Goal: Feedback & Contribution: Submit feedback/report problem

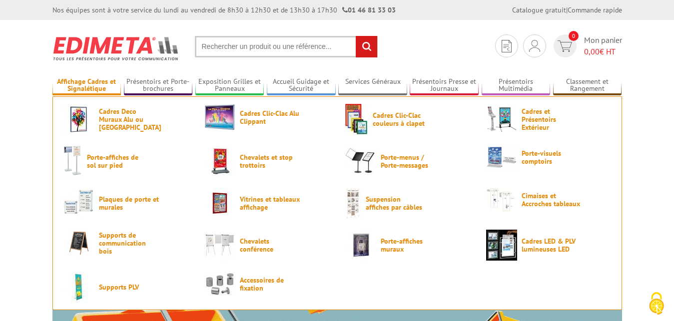
click at [92, 85] on link "Affichage Cadres et Signalétique" at bounding box center [86, 85] width 69 height 16
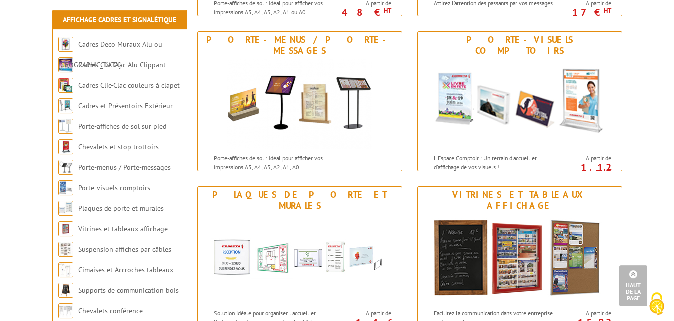
scroll to position [560, 0]
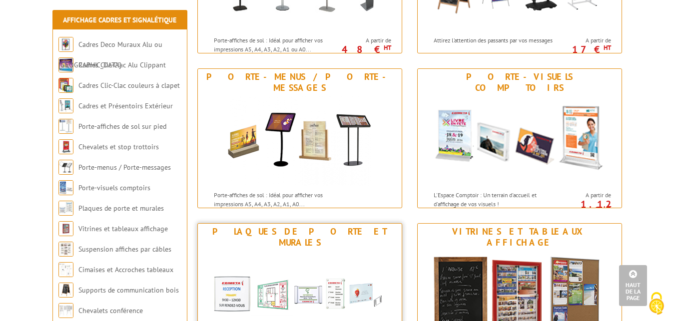
click at [327, 233] on div "Plaques de porte et murales" at bounding box center [299, 237] width 199 height 22
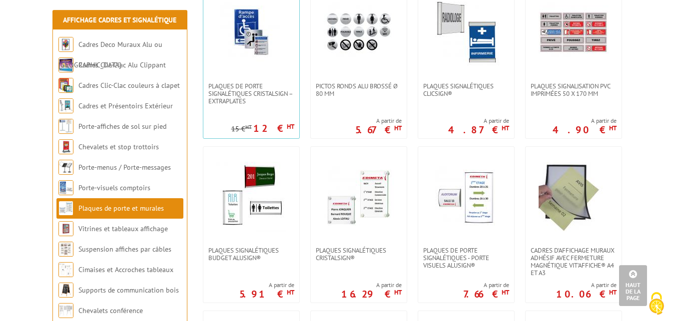
scroll to position [204, 0]
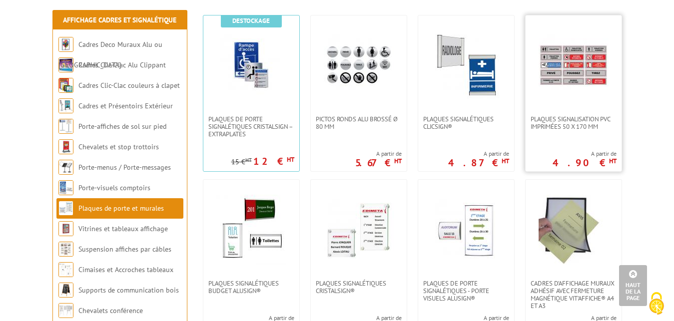
click at [576, 109] on link at bounding box center [573, 65] width 96 height 100
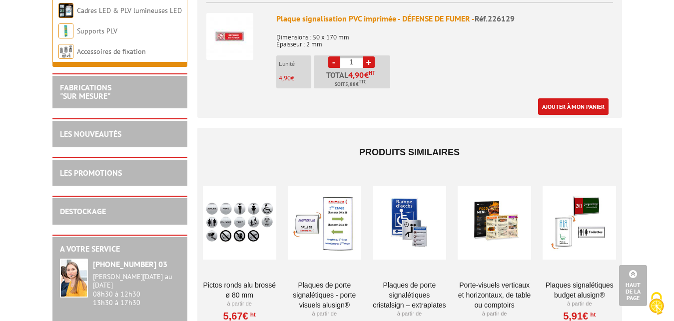
scroll to position [2038, 0]
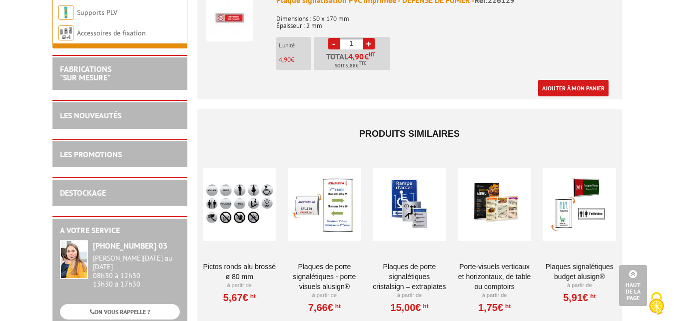
click at [109, 159] on link "LES PROMOTIONS" at bounding box center [91, 154] width 62 height 10
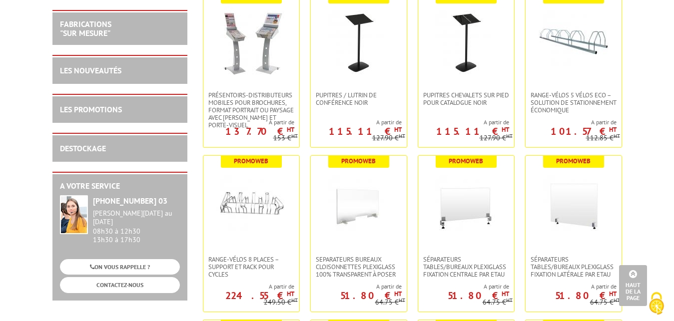
scroll to position [2344, 0]
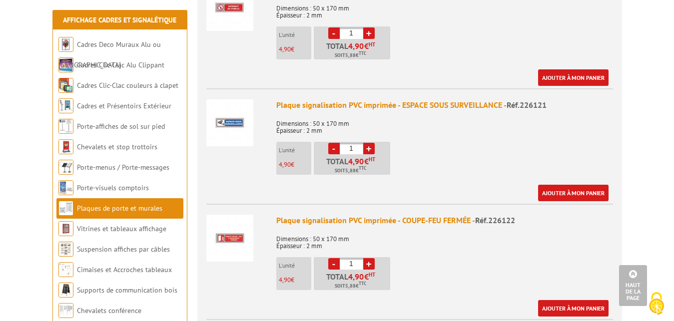
scroll to position [756, 0]
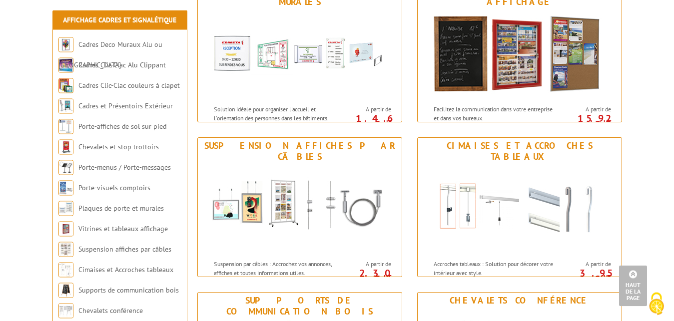
scroll to position [815, 0]
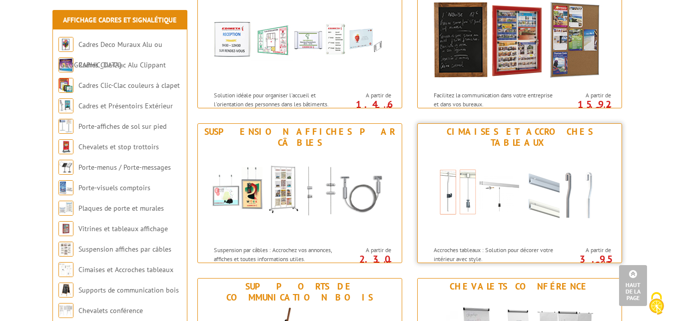
click at [514, 153] on img at bounding box center [519, 196] width 185 height 90
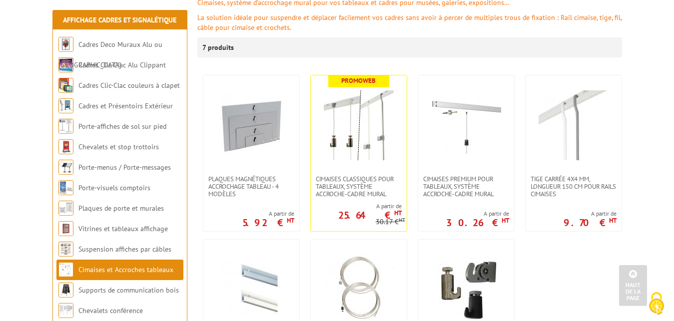
scroll to position [153, 0]
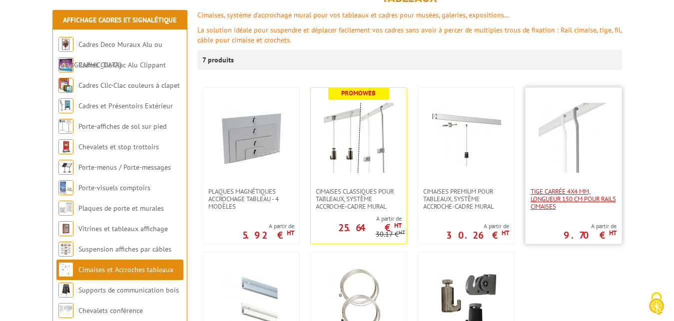
click at [560, 188] on span "Tige carrée 4x4 mm, longueur 150 cm pour rails cimaises" at bounding box center [573, 199] width 86 height 22
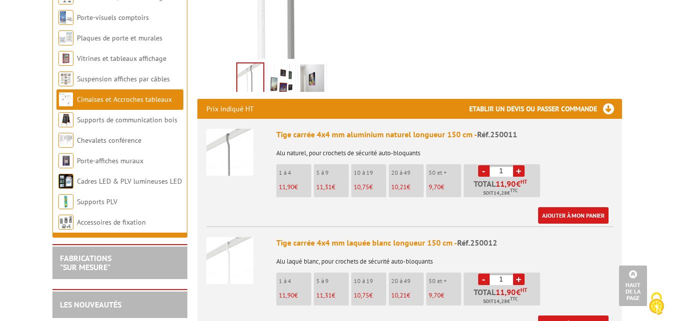
scroll to position [306, 0]
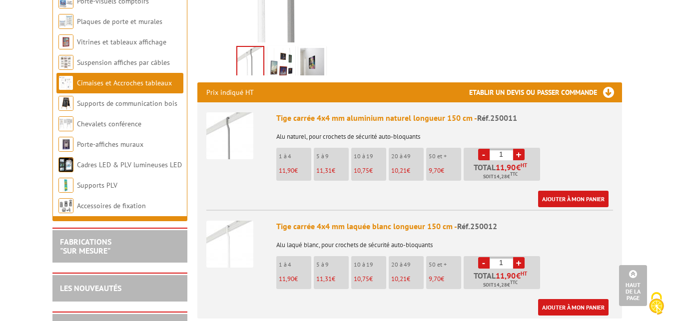
click at [517, 257] on link "+" at bounding box center [518, 262] width 11 height 11
click at [518, 257] on link "+" at bounding box center [518, 262] width 11 height 11
type input "5"
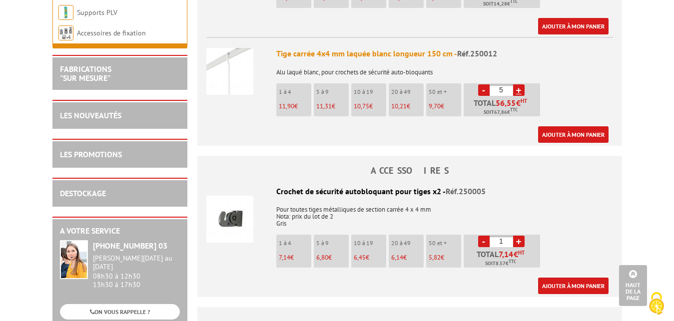
scroll to position [510, 0]
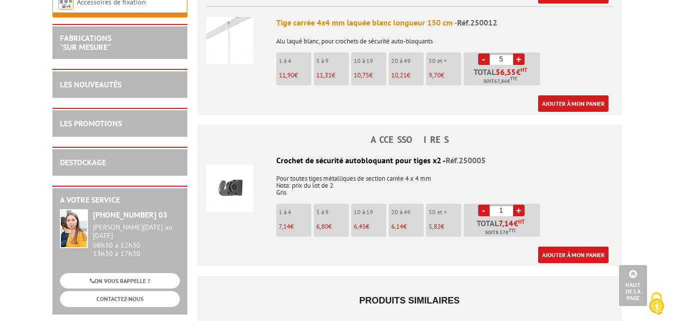
click at [518, 205] on link "+" at bounding box center [518, 210] width 11 height 11
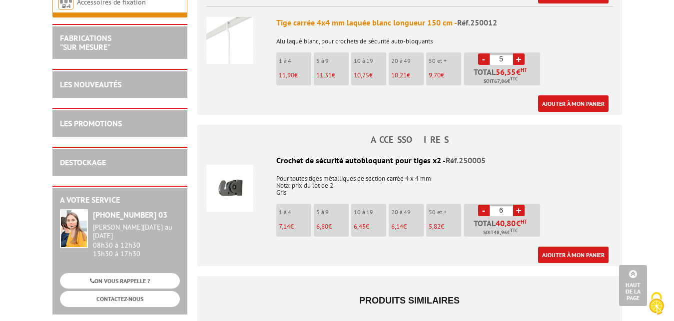
click at [518, 205] on link "+" at bounding box center [518, 210] width 11 height 11
click at [482, 205] on link "-" at bounding box center [483, 210] width 11 height 11
type input "5"
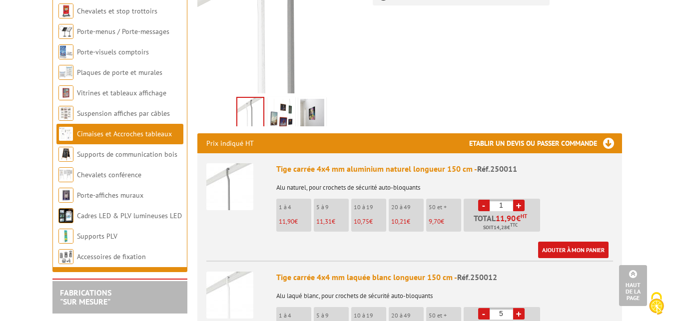
scroll to position [51, 0]
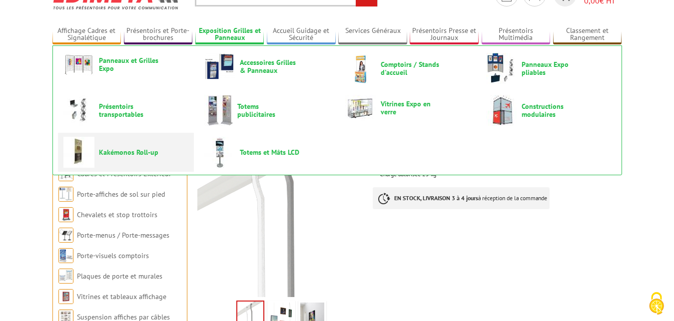
click at [133, 150] on span "Kakémonos Roll-up" at bounding box center [129, 152] width 60 height 8
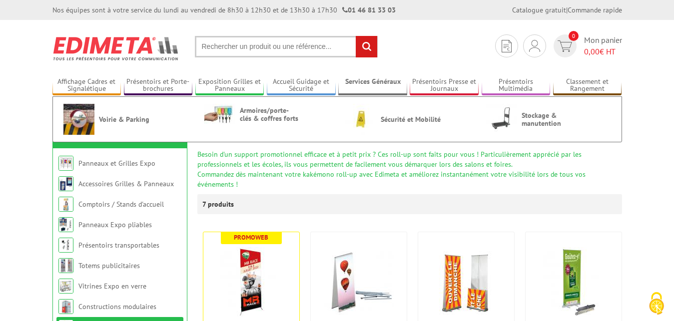
click at [381, 81] on link "Services Généraux" at bounding box center [372, 85] width 69 height 16
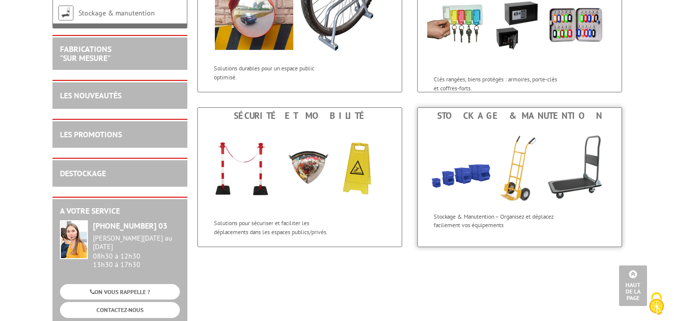
scroll to position [204, 0]
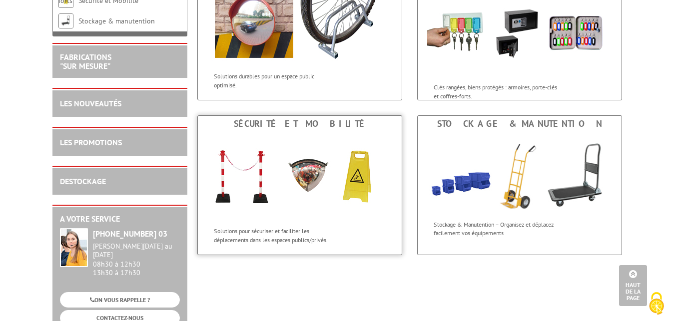
click at [279, 186] on img at bounding box center [299, 177] width 185 height 90
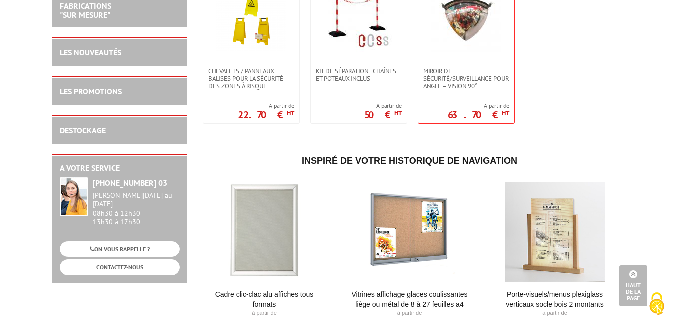
scroll to position [51, 0]
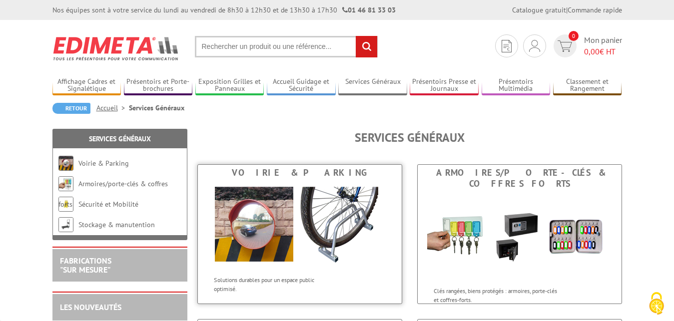
scroll to position [204, 0]
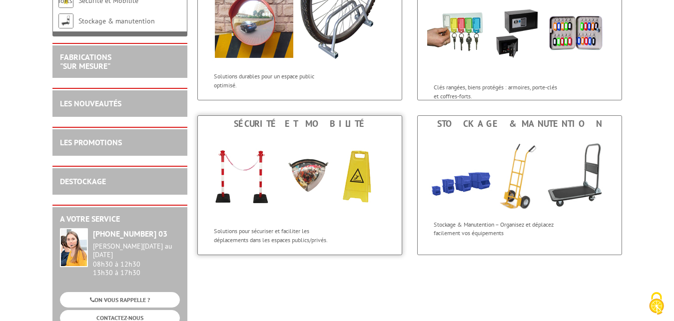
click at [371, 202] on img at bounding box center [299, 177] width 185 height 90
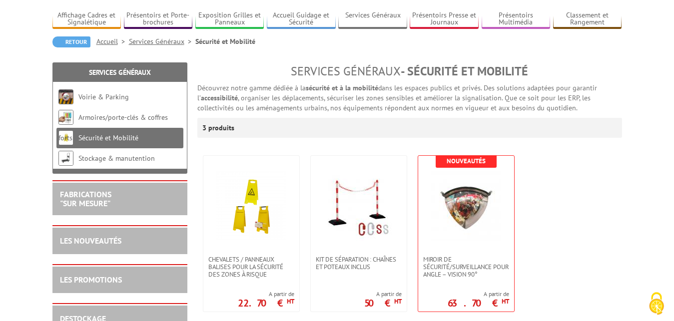
scroll to position [102, 0]
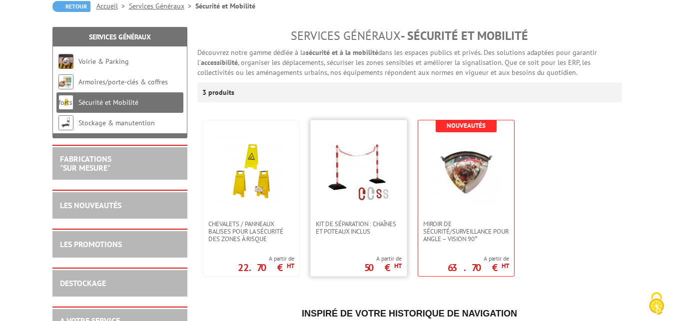
click at [329, 175] on img at bounding box center [359, 170] width 70 height 70
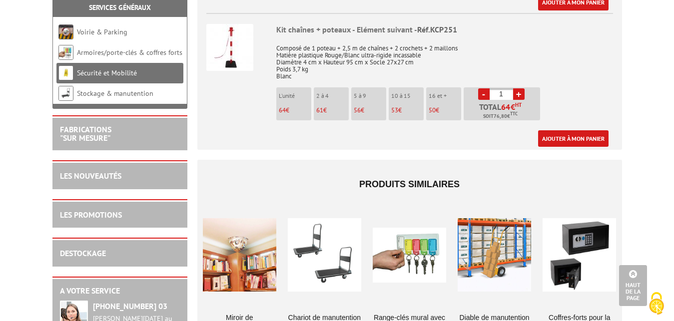
scroll to position [408, 0]
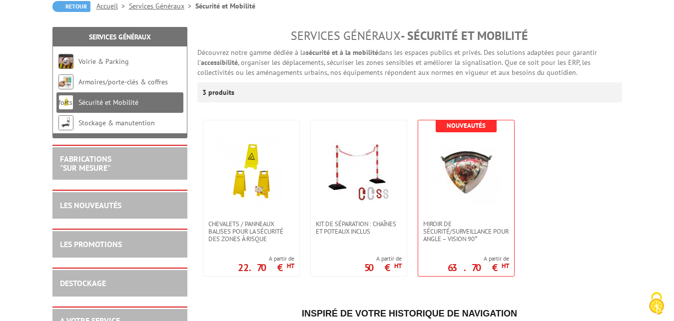
scroll to position [102, 0]
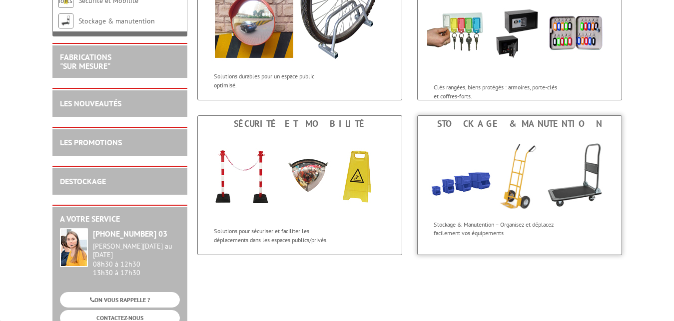
scroll to position [204, 0]
click at [501, 172] on img at bounding box center [520, 173] width 204 height 83
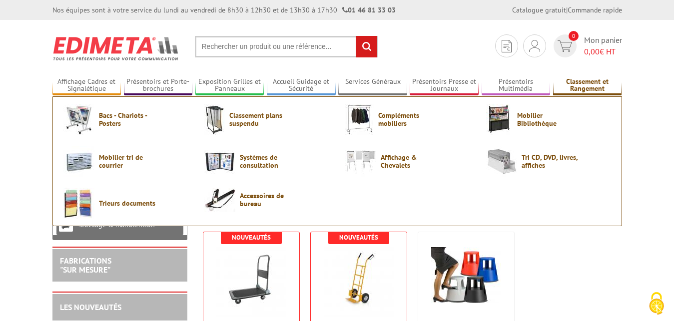
click at [587, 86] on link "Classement et Rangement" at bounding box center [587, 85] width 69 height 16
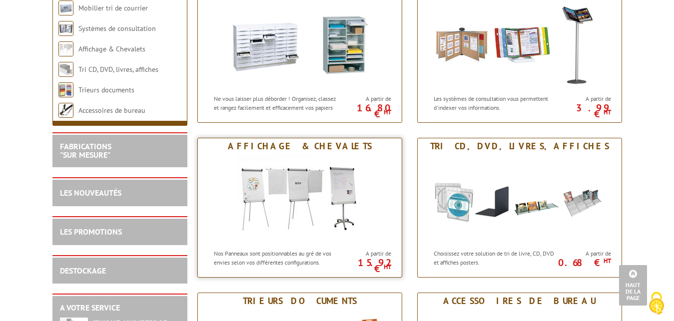
scroll to position [459, 0]
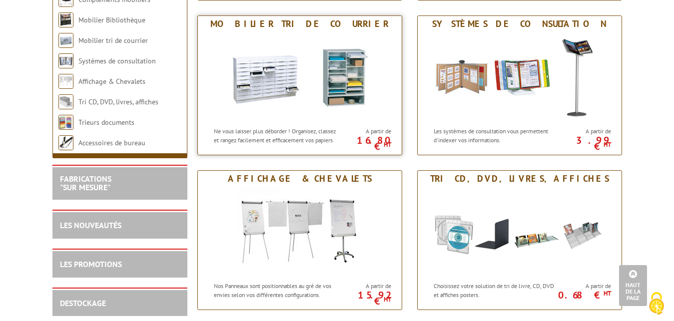
click at [304, 91] on img at bounding box center [299, 77] width 185 height 90
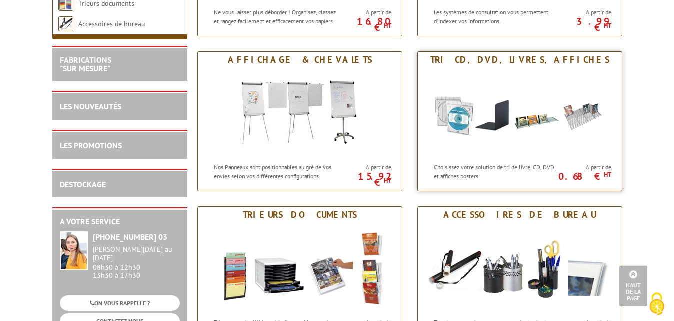
scroll to position [611, 0]
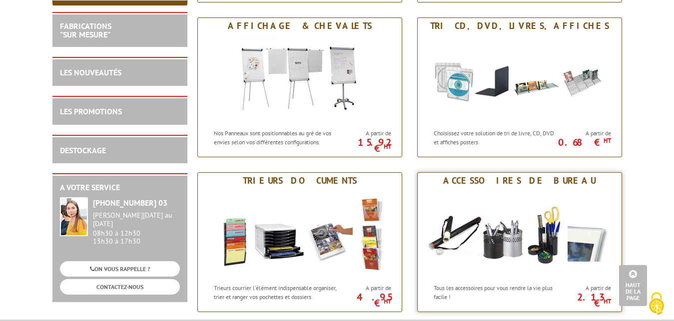
click at [548, 206] on img at bounding box center [519, 234] width 185 height 90
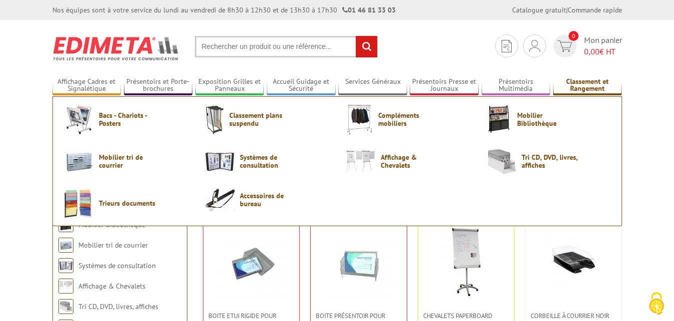
click at [585, 83] on link "Classement et Rangement" at bounding box center [587, 85] width 69 height 16
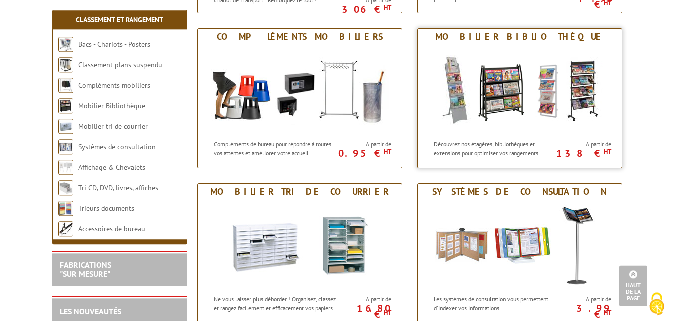
scroll to position [306, 0]
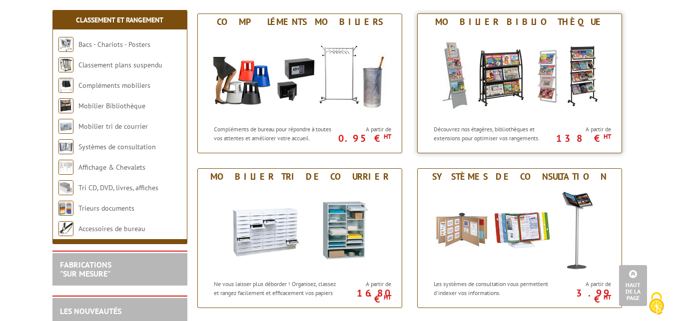
click at [522, 21] on div "Mobilier Bibliothèque" at bounding box center [519, 21] width 199 height 11
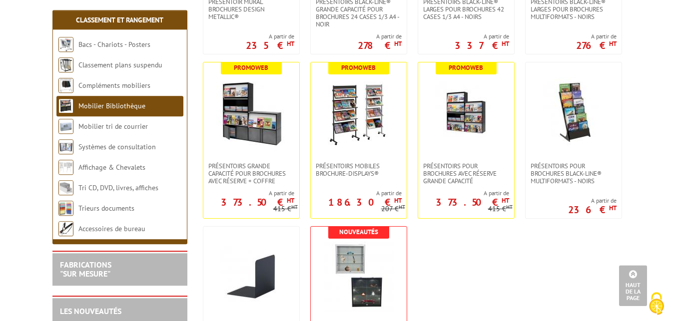
scroll to position [815, 0]
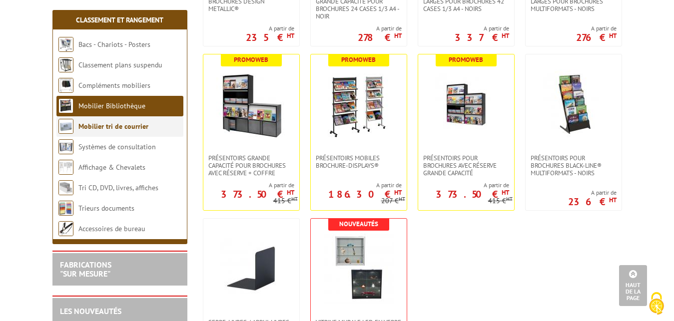
click at [130, 126] on link "Mobilier tri de courrier" at bounding box center [113, 126] width 70 height 9
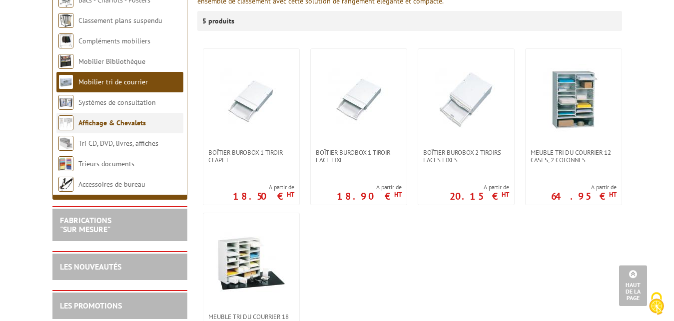
scroll to position [153, 0]
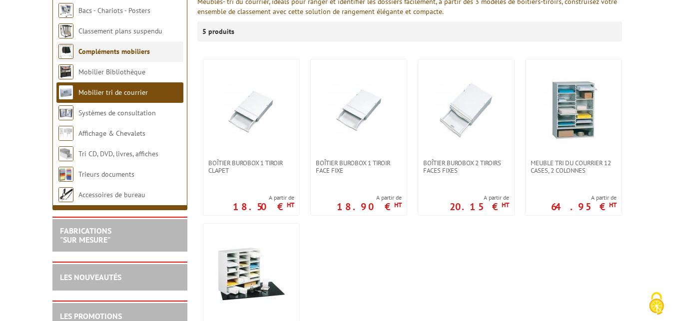
click at [144, 54] on link "Compléments mobiliers" at bounding box center [113, 51] width 71 height 9
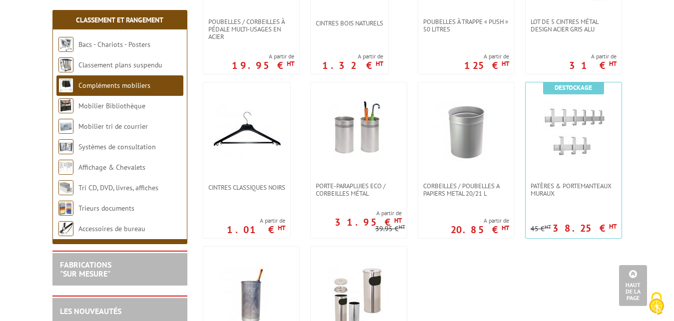
scroll to position [662, 0]
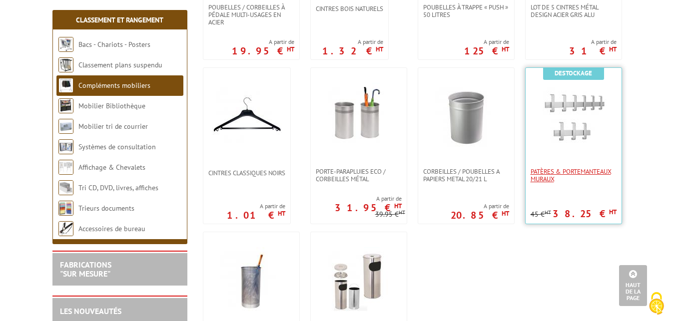
click at [595, 172] on span "Patères & Portemanteaux muraux" at bounding box center [573, 175] width 86 height 15
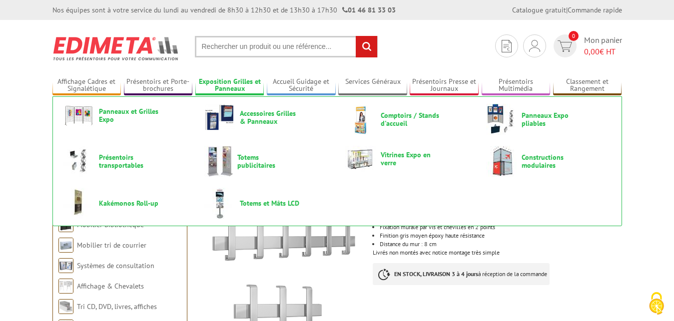
click at [235, 84] on link "Exposition Grilles et Panneaux" at bounding box center [229, 85] width 69 height 16
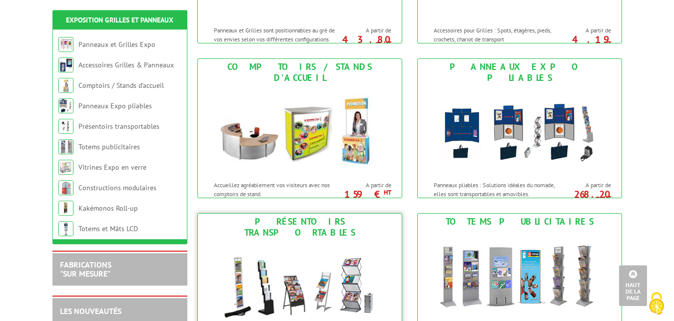
scroll to position [255, 0]
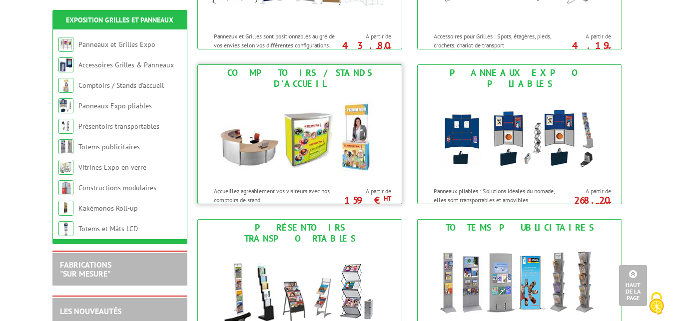
click at [284, 104] on img at bounding box center [299, 137] width 185 height 90
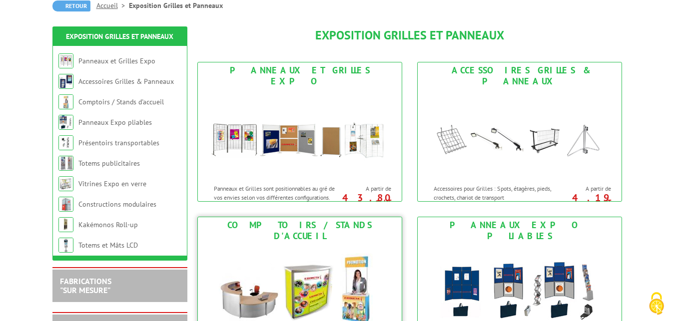
scroll to position [102, 0]
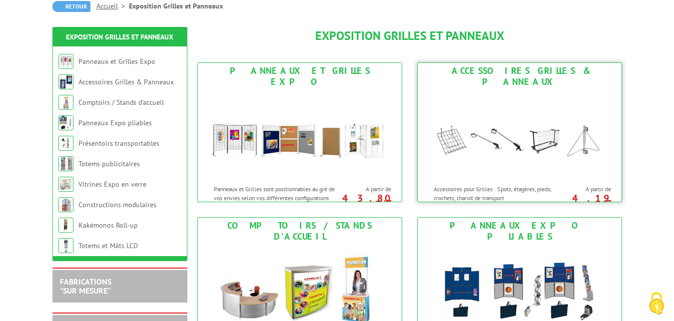
click at [523, 90] on img at bounding box center [519, 135] width 185 height 90
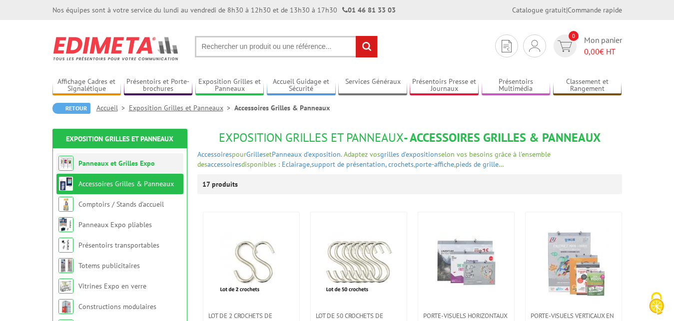
click at [115, 160] on link "Panneaux et Grilles Expo" at bounding box center [116, 163] width 76 height 9
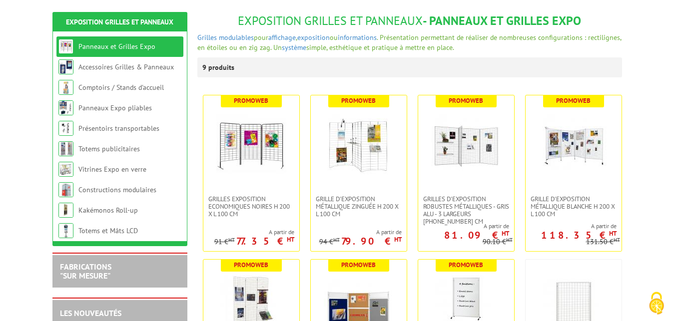
scroll to position [102, 0]
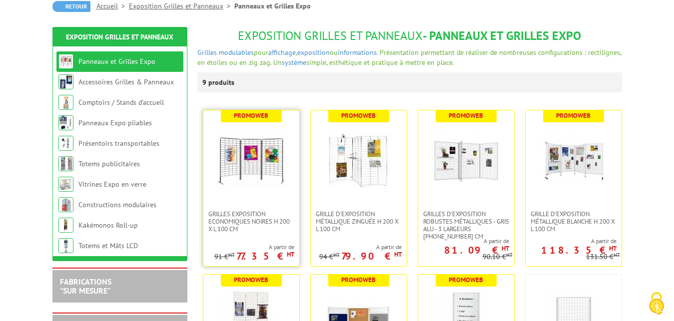
click at [250, 161] on img at bounding box center [251, 160] width 70 height 70
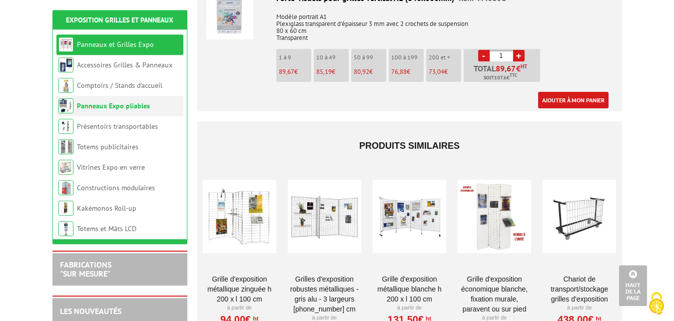
scroll to position [3363, 0]
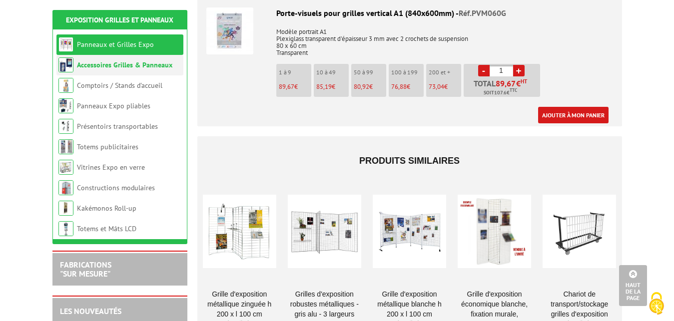
click at [150, 65] on link "Accessoires Grilles & Panneaux" at bounding box center [124, 64] width 95 height 9
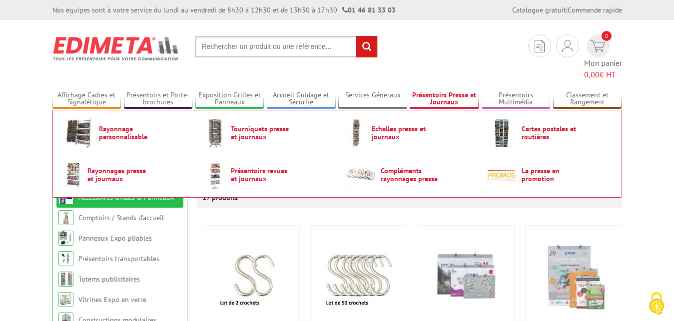
click at [450, 91] on link "Présentoirs Presse et Journaux" at bounding box center [444, 99] width 69 height 16
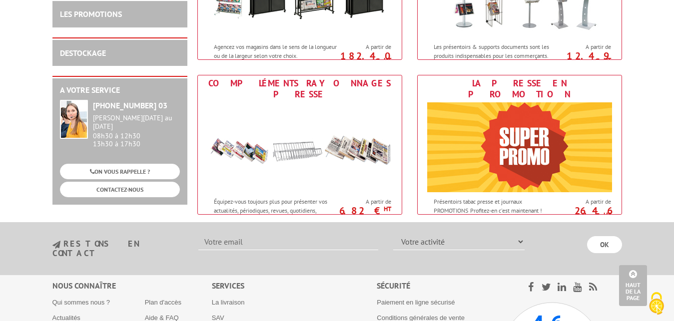
scroll to position [560, 0]
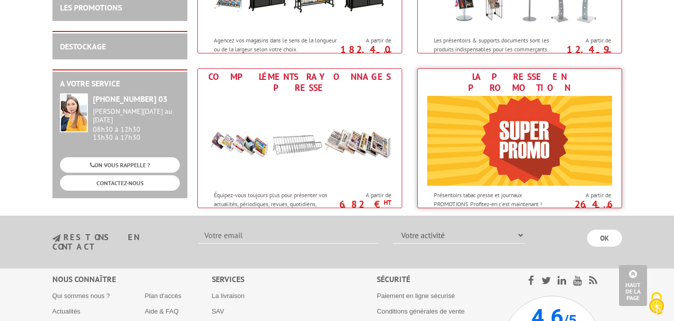
click at [589, 125] on img at bounding box center [519, 141] width 185 height 90
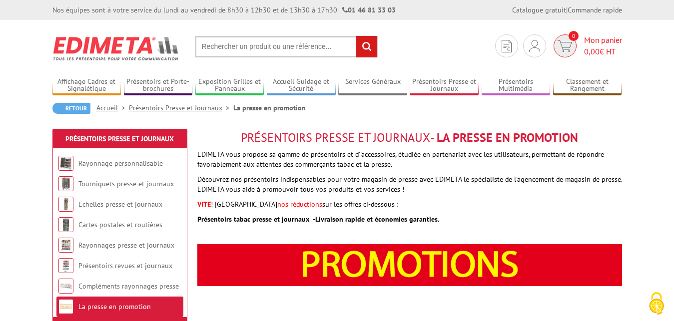
click at [567, 46] on img at bounding box center [564, 45] width 14 height 11
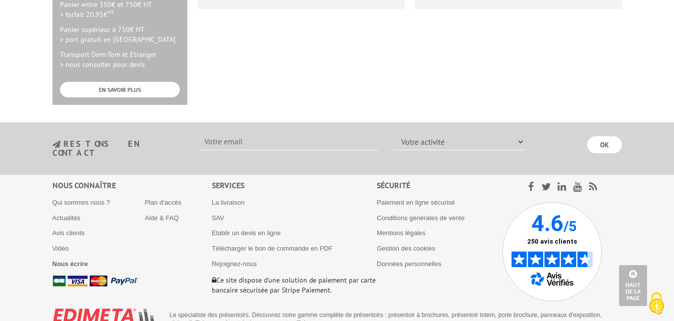
scroll to position [97, 0]
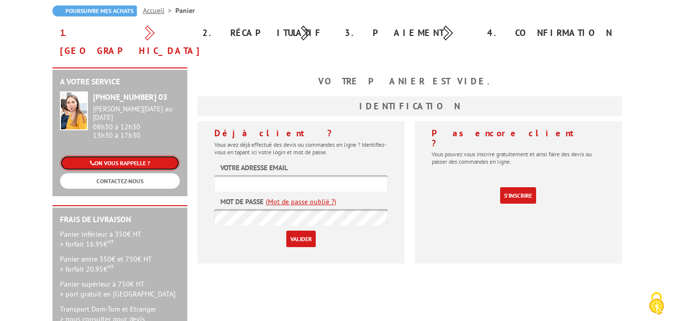
click at [126, 155] on link "ON VOUS RAPPELLE ?" at bounding box center [120, 162] width 120 height 15
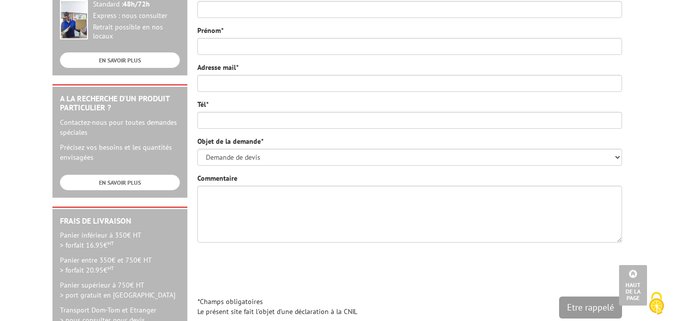
scroll to position [204, 0]
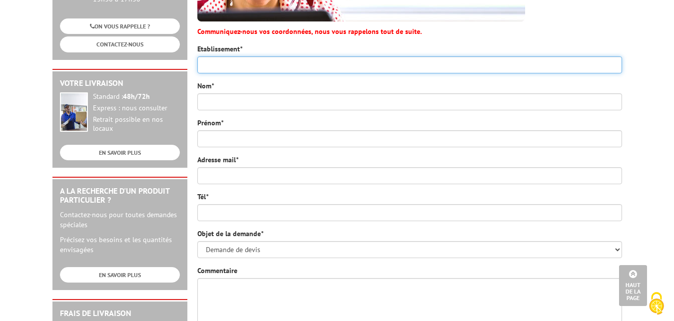
click at [240, 56] on input "Etablissement *" at bounding box center [409, 64] width 425 height 17
type input "Centre Culturel La Sirène"
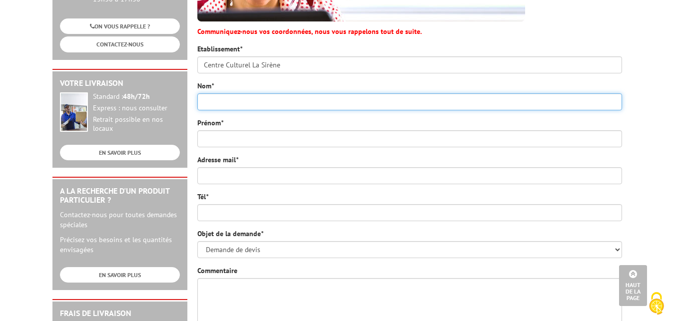
click at [270, 93] on input "Nom *" at bounding box center [409, 101] width 425 height 17
type input "KERBAUL"
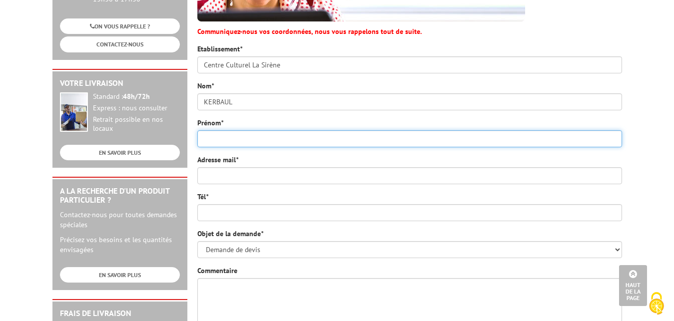
click at [209, 130] on input "Prénom *" at bounding box center [409, 138] width 425 height 17
type input "Etienne"
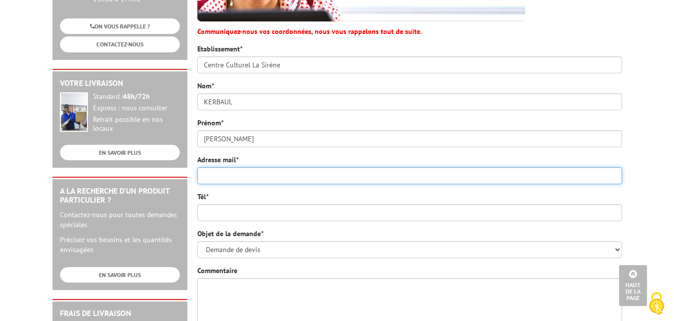
click at [225, 167] on input "Adresse mail *" at bounding box center [409, 175] width 425 height 17
type input "lasirene@guingamp-paimpol.bzh"
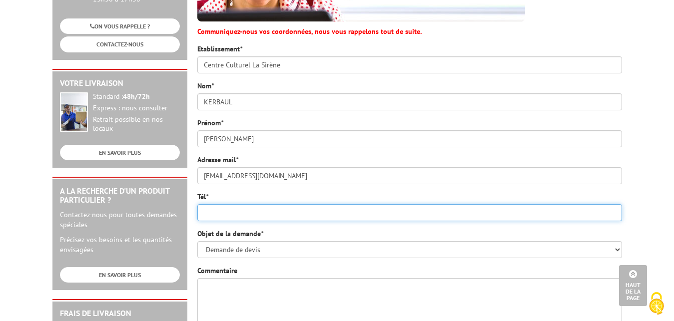
click at [221, 204] on input "Tél *" at bounding box center [409, 212] width 425 height 17
type input "0296203626"
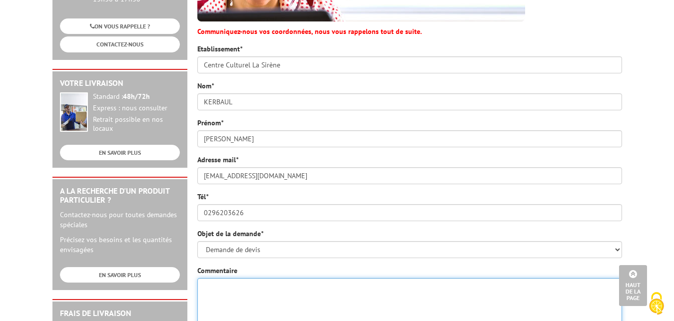
click at [273, 283] on textarea "Commentaire" at bounding box center [409, 306] width 425 height 57
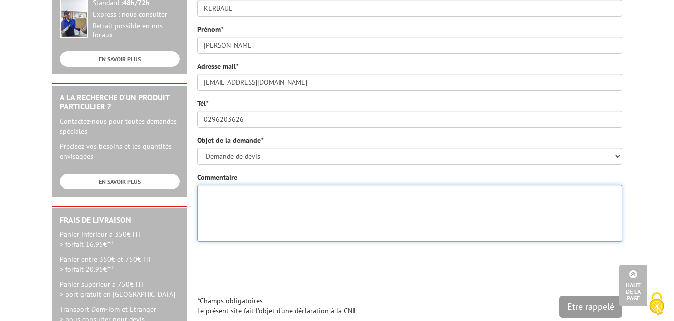
scroll to position [306, 0]
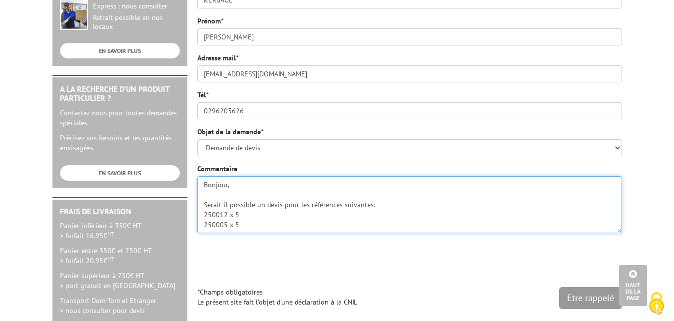
click at [206, 183] on textarea "Bonjour, Serait-il possible un devis pour les références suivantes: 250012 x 5 …" at bounding box center [409, 204] width 425 height 57
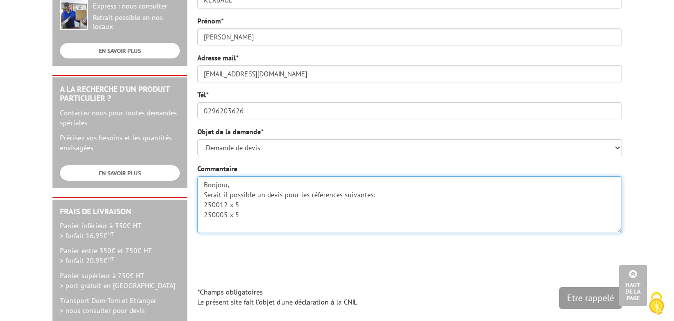
click at [240, 209] on textarea "Bonjour, Serait-il possible un devis pour les références suivantes: 250012 x 5 …" at bounding box center [409, 204] width 425 height 57
type textarea "Bonjour, Serait-il possible un devis pour les références suivantes: 250012 x 5 …"
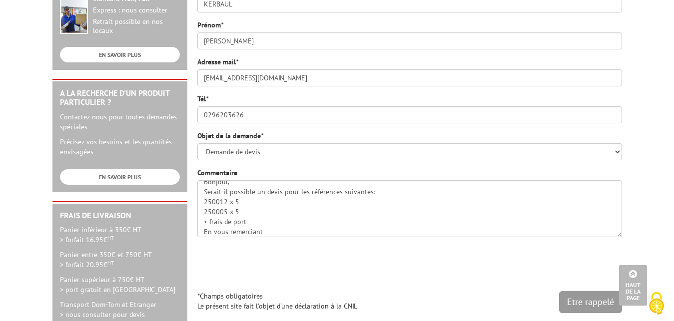
scroll to position [357, 0]
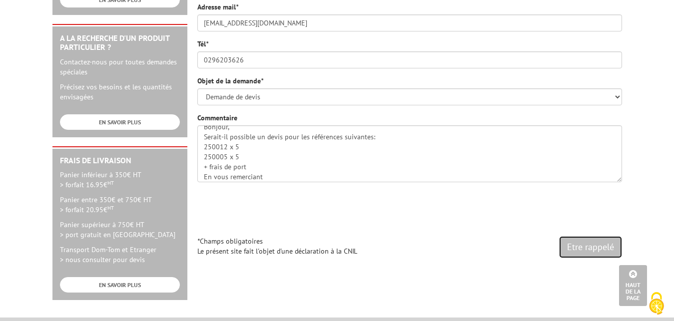
click at [580, 236] on input "Etre rappelé" at bounding box center [590, 247] width 63 height 22
